Goal: Find specific page/section: Find specific page/section

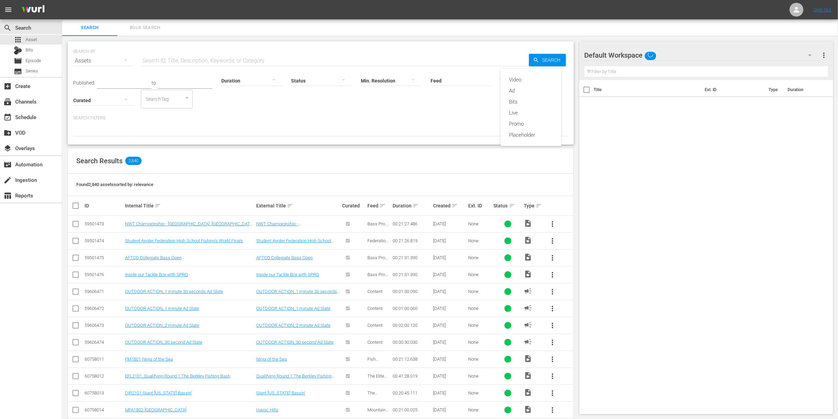
click at [472, 79] on div "Video Ad Bits Live Promo Placeholder" at bounding box center [419, 209] width 838 height 419
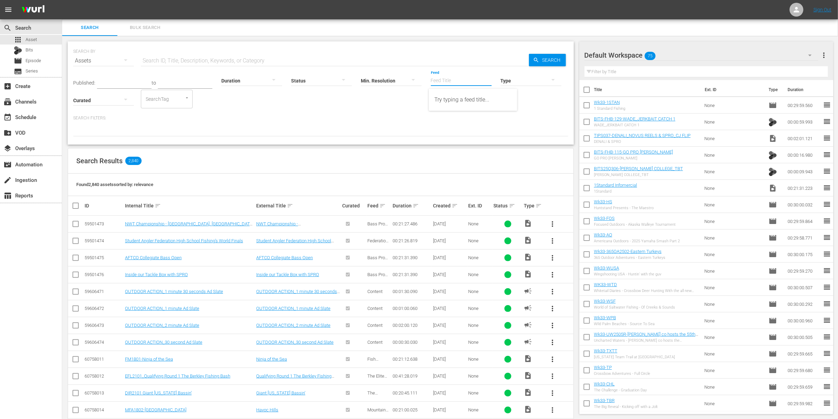
click at [449, 82] on input "Feed" at bounding box center [461, 81] width 61 height 25
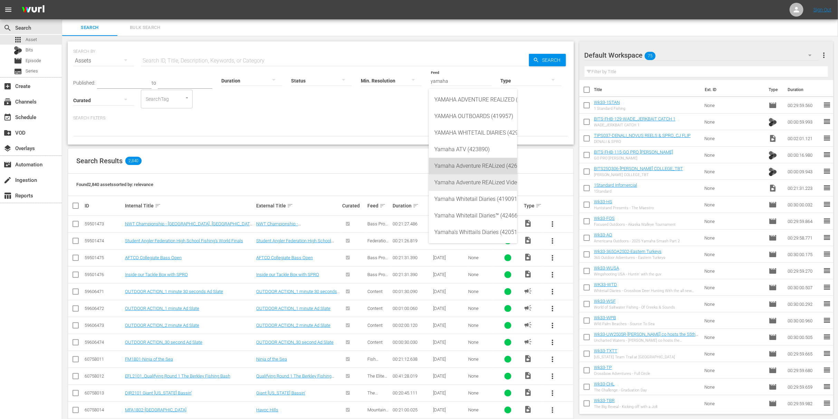
click at [476, 163] on div "Yamaha Adventure REALized (426325)" at bounding box center [472, 166] width 77 height 17
type input "Yamaha Adventure REALized (426325)"
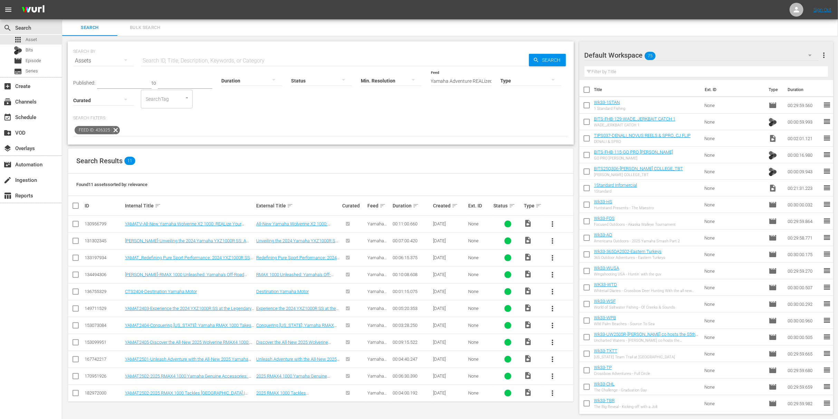
click at [452, 83] on input "Yamaha Adventure REALized (426325)" at bounding box center [461, 81] width 61 height 25
click at [160, 223] on link "YAMATV-All-New Yamaha Wolverine X2 1000: REALize Your Adventure with Patrick Bi…" at bounding box center [183, 226] width 116 height 10
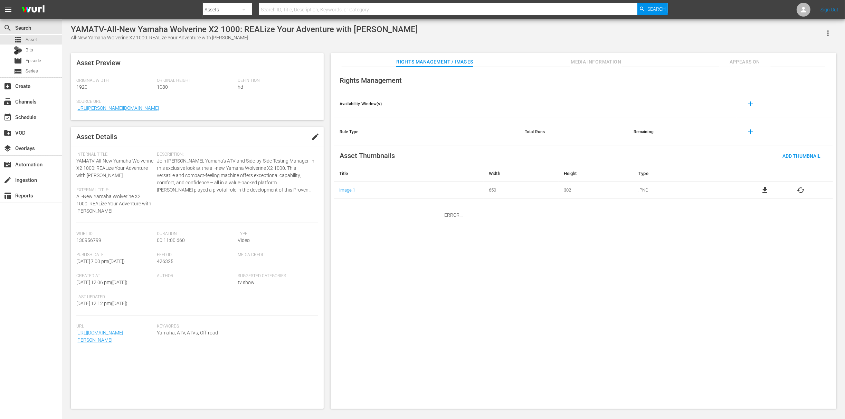
click at [600, 59] on div "ERROR..." at bounding box center [453, 214] width 783 height 391
click at [600, 58] on div "ERROR..." at bounding box center [453, 214] width 783 height 391
click at [598, 64] on div "ERROR..." at bounding box center [453, 214] width 783 height 391
click at [120, 363] on div "ERROR..." at bounding box center [453, 214] width 783 height 391
click at [127, 355] on div "ERROR..." at bounding box center [453, 214] width 783 height 391
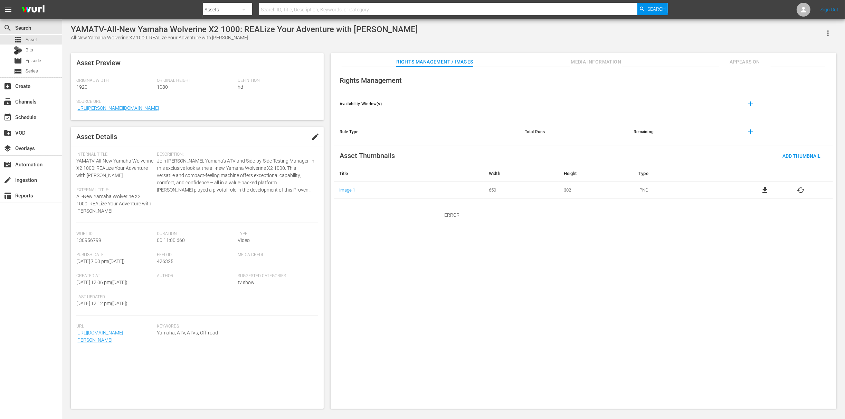
click at [183, 175] on div "ERROR..." at bounding box center [453, 214] width 783 height 391
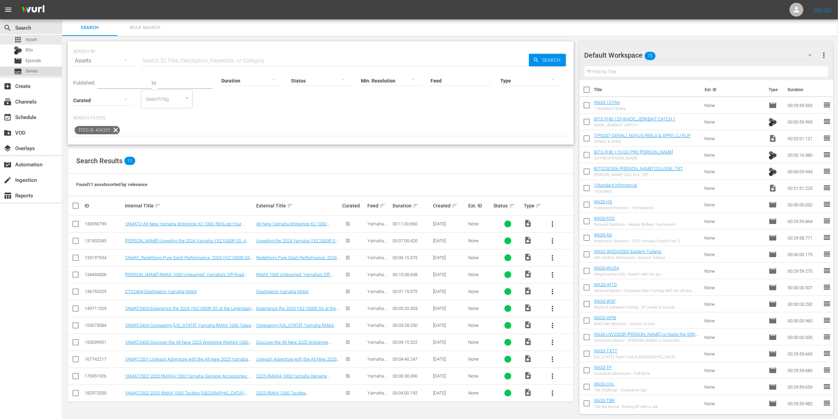
click at [36, 74] on span "Series" at bounding box center [32, 71] width 12 height 7
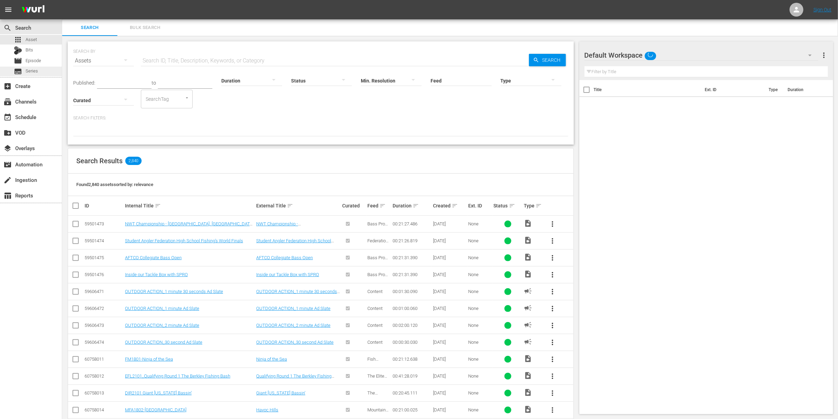
click at [36, 68] on span "Series" at bounding box center [32, 71] width 12 height 7
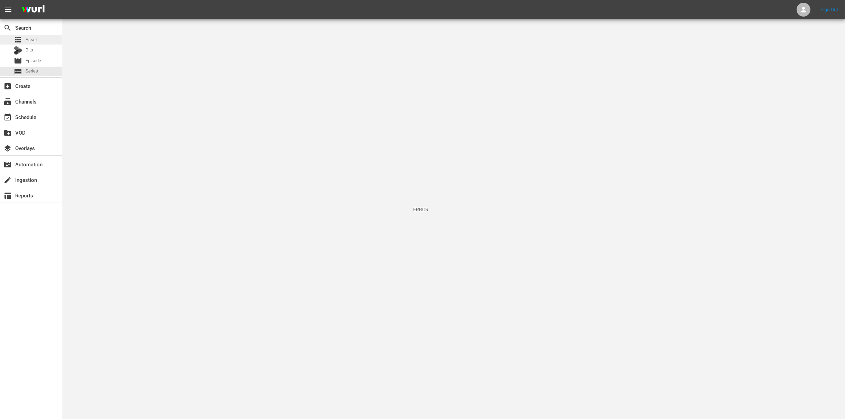
click at [47, 43] on div "apps Asset" at bounding box center [31, 40] width 62 height 10
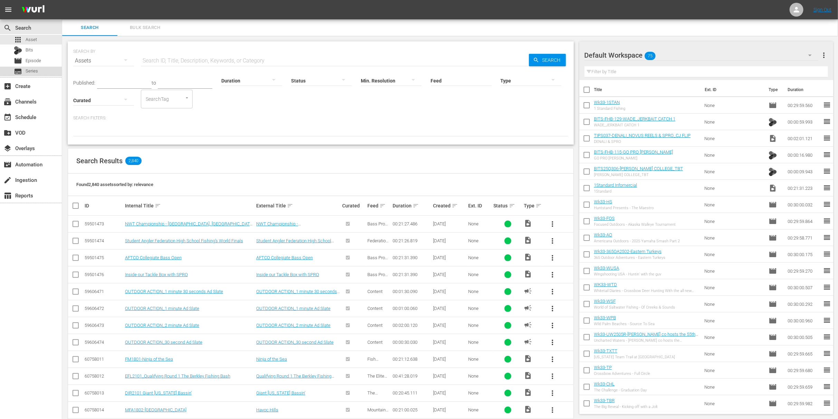
click at [39, 70] on div "subtitles Series" at bounding box center [31, 72] width 62 height 10
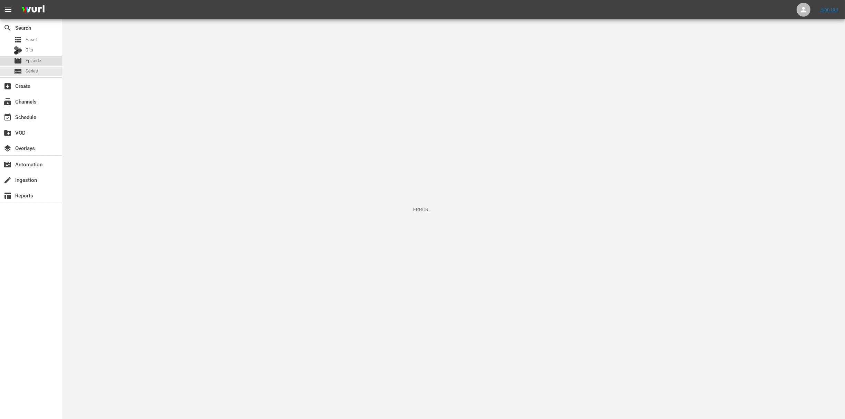
click at [39, 64] on span "Episode" at bounding box center [34, 60] width 16 height 7
click at [42, 47] on div "Bits" at bounding box center [31, 51] width 62 height 10
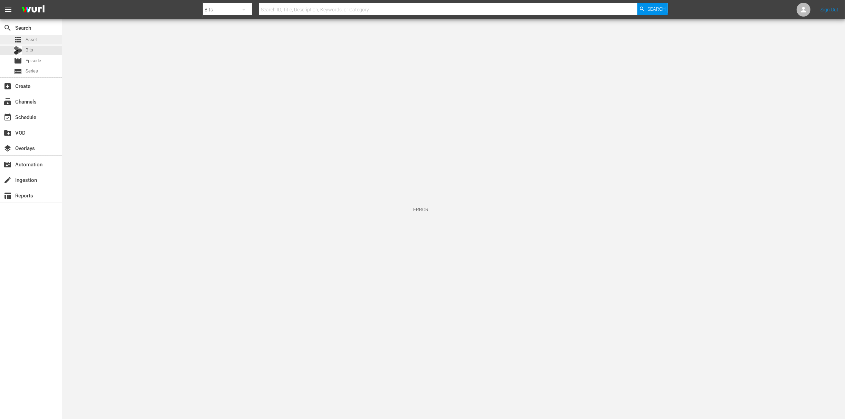
click at [39, 40] on div "apps Asset" at bounding box center [31, 40] width 62 height 10
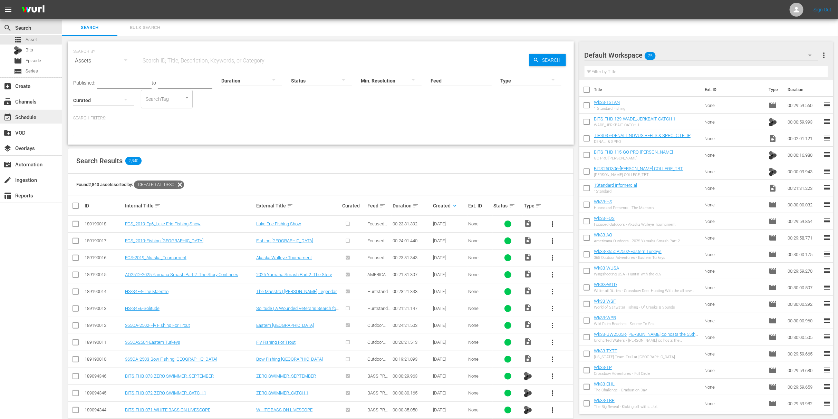
click at [38, 118] on div "event_available Schedule" at bounding box center [19, 116] width 39 height 6
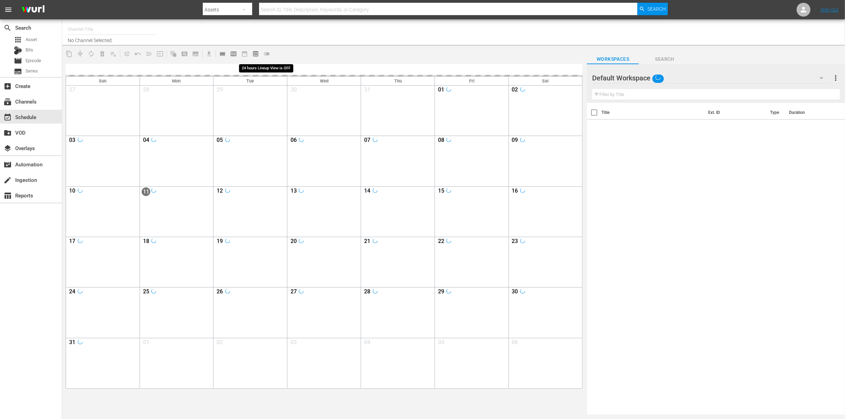
type input "Outdoor Action (1158)"
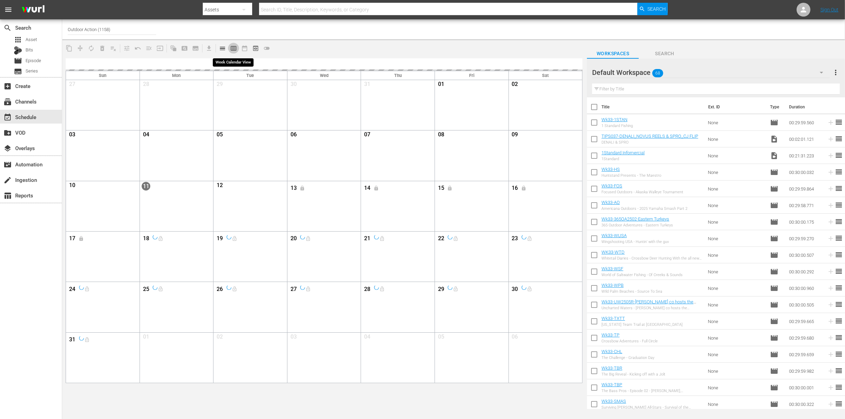
click at [232, 48] on span "calendar_view_week_outlined" at bounding box center [233, 48] width 7 height 7
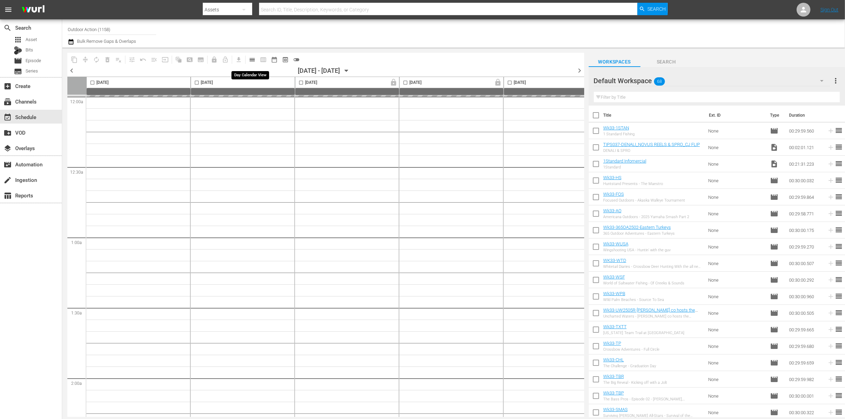
click at [251, 58] on span "calendar_view_day_outlined" at bounding box center [252, 59] width 7 height 7
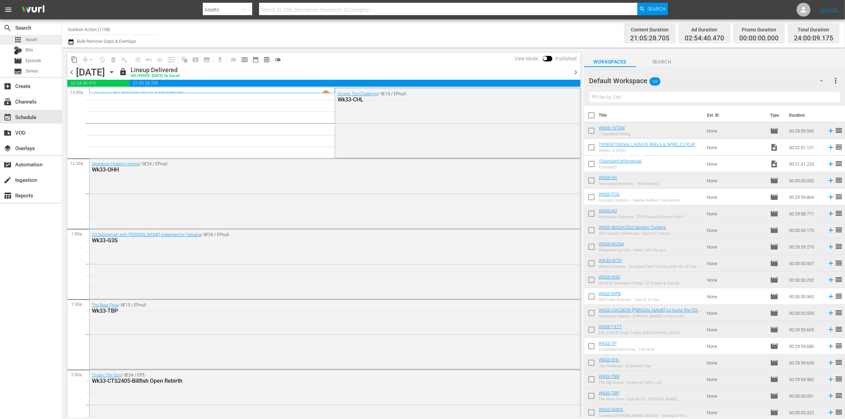
click at [35, 39] on span "Asset" at bounding box center [31, 39] width 11 height 7
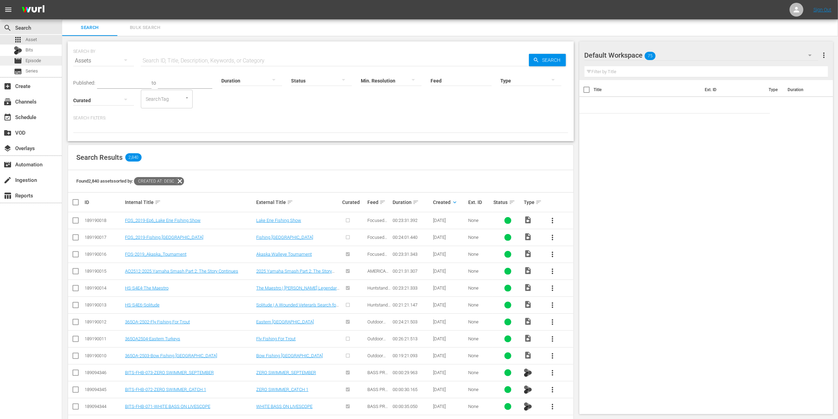
click at [34, 60] on span "Episode" at bounding box center [34, 60] width 16 height 7
